Goal: Check status: Check status

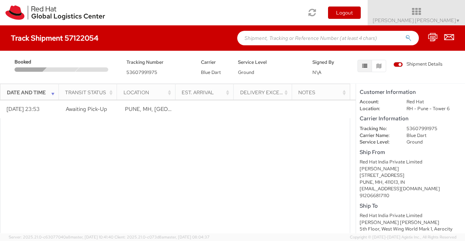
click at [63, 69] on div at bounding box center [61, 70] width 37 height 4
click at [98, 122] on div at bounding box center [175, 153] width 350 height 163
click at [144, 70] on span "53607991975" at bounding box center [141, 72] width 31 height 6
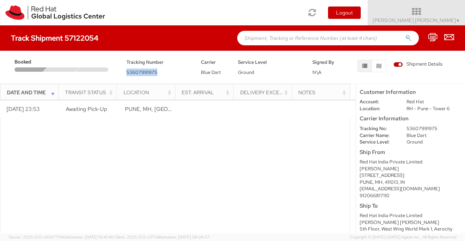
click at [144, 70] on span "53607991975" at bounding box center [141, 72] width 31 height 6
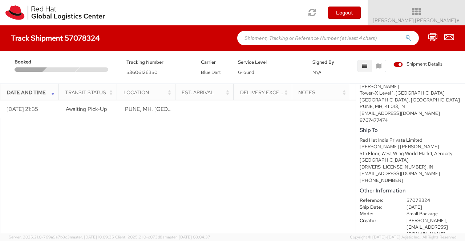
scroll to position [86, 0]
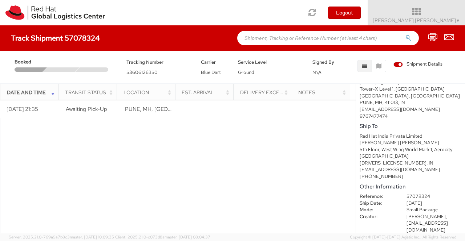
click at [203, 94] on div "Est. Arrival" at bounding box center [206, 92] width 49 height 7
click at [151, 93] on div "Location" at bounding box center [147, 92] width 49 height 7
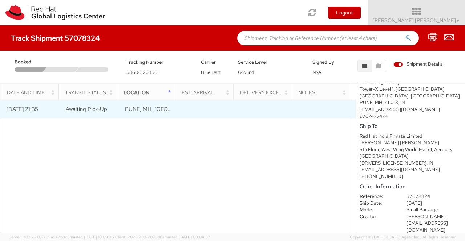
click at [78, 106] on span "Awaiting Pick-Up" at bounding box center [86, 109] width 41 height 7
